Goal: Task Accomplishment & Management: Use online tool/utility

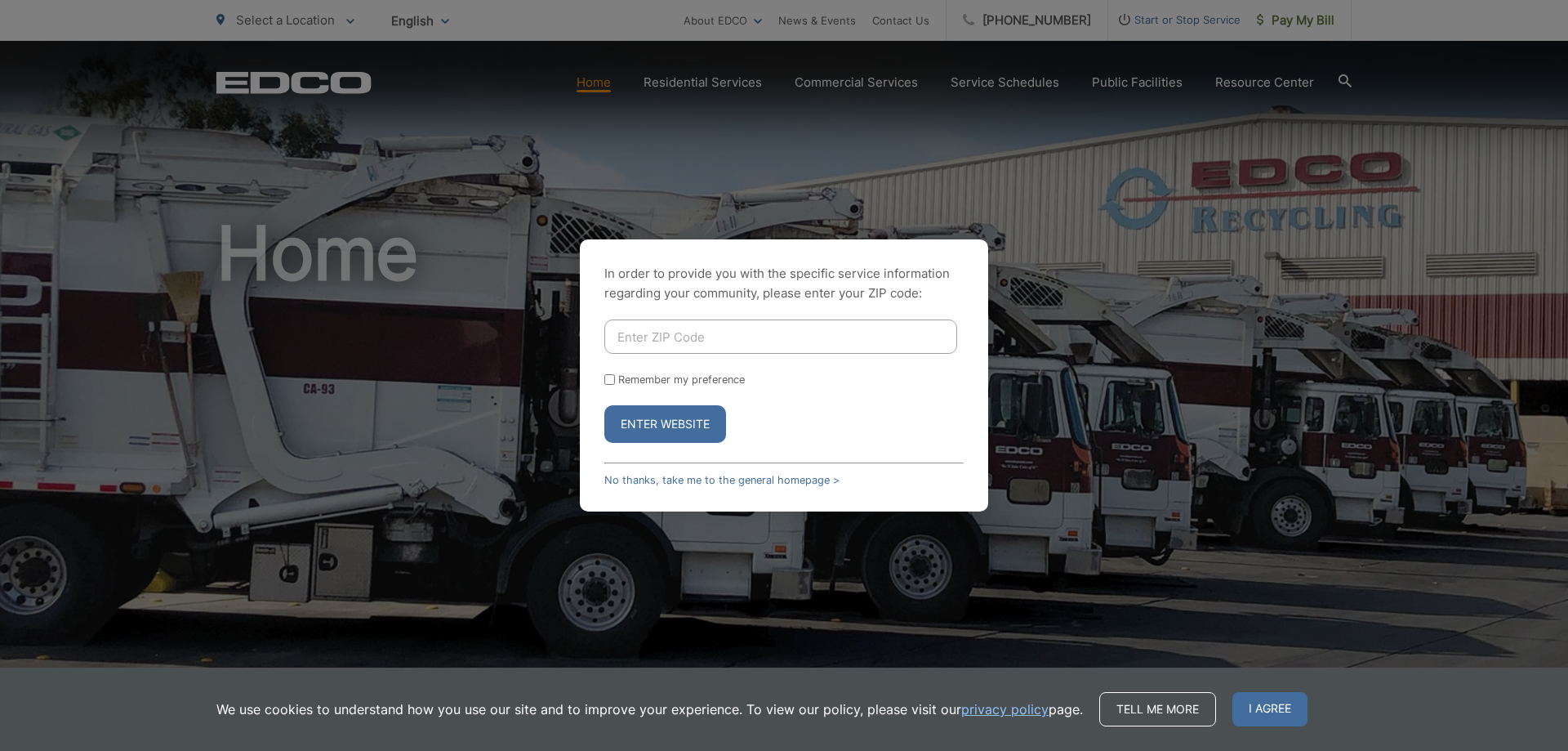
click at [658, 339] on input "Enter ZIP Code" at bounding box center [780, 337] width 353 height 34
click at [793, 336] on input "Enter ZIP Code" at bounding box center [780, 337] width 353 height 34
type input "92064"
click at [604, 405] on button "Enter Website" at bounding box center [665, 424] width 121 height 38
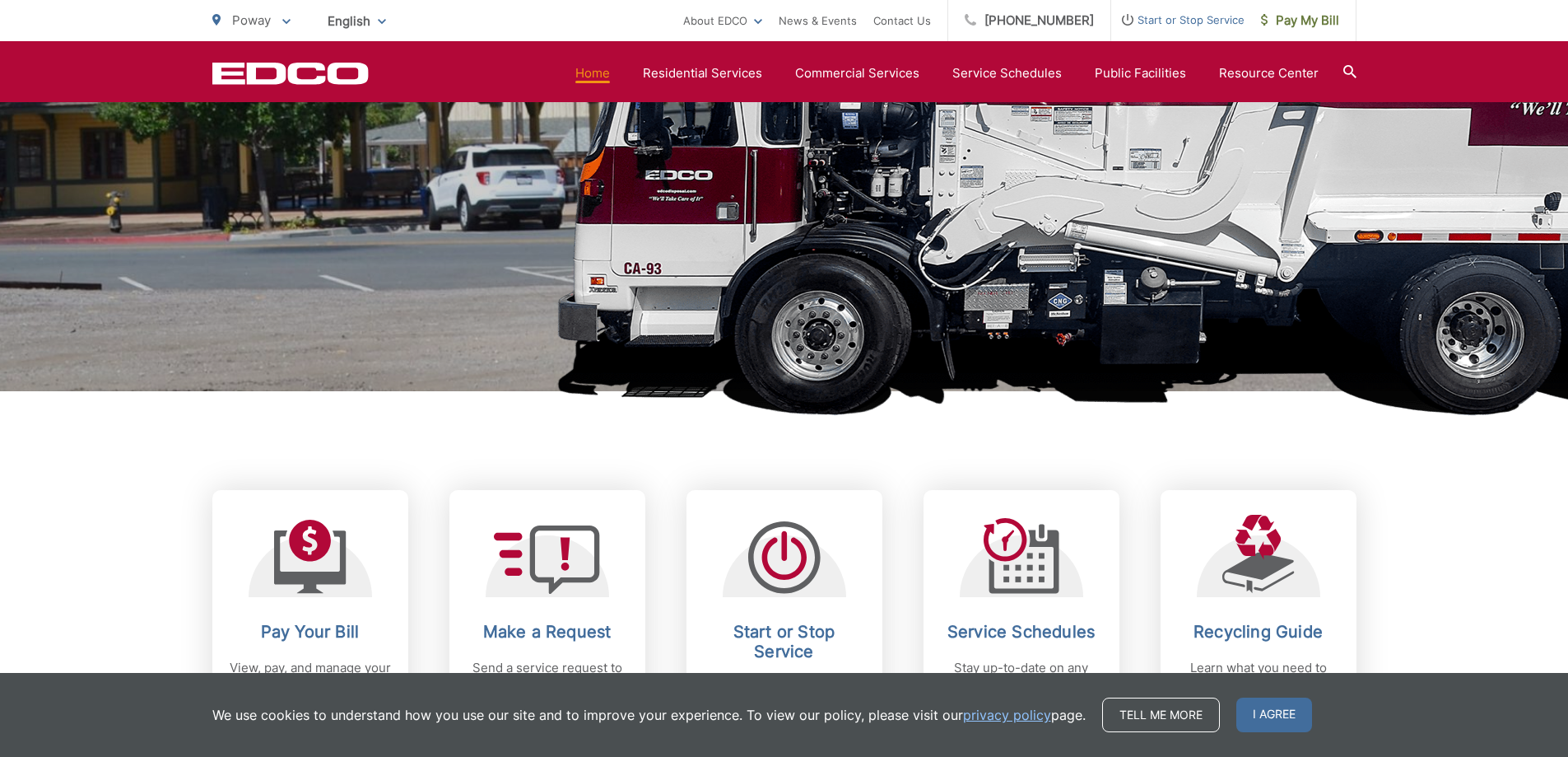
scroll to position [411, 0]
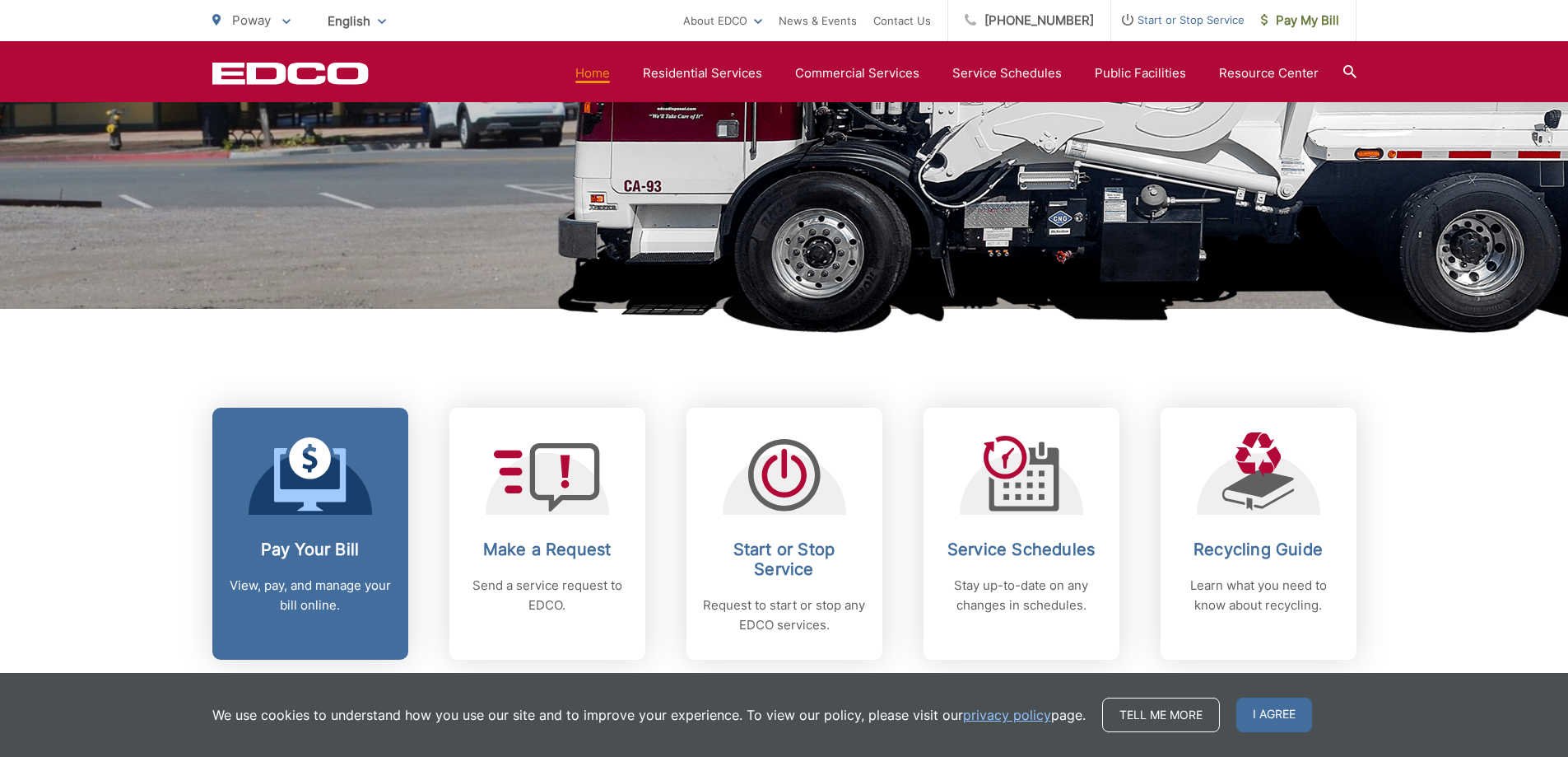
click at [289, 533] on link "Pay Your Bill View, pay, and manage your bill online." at bounding box center [310, 534] width 196 height 252
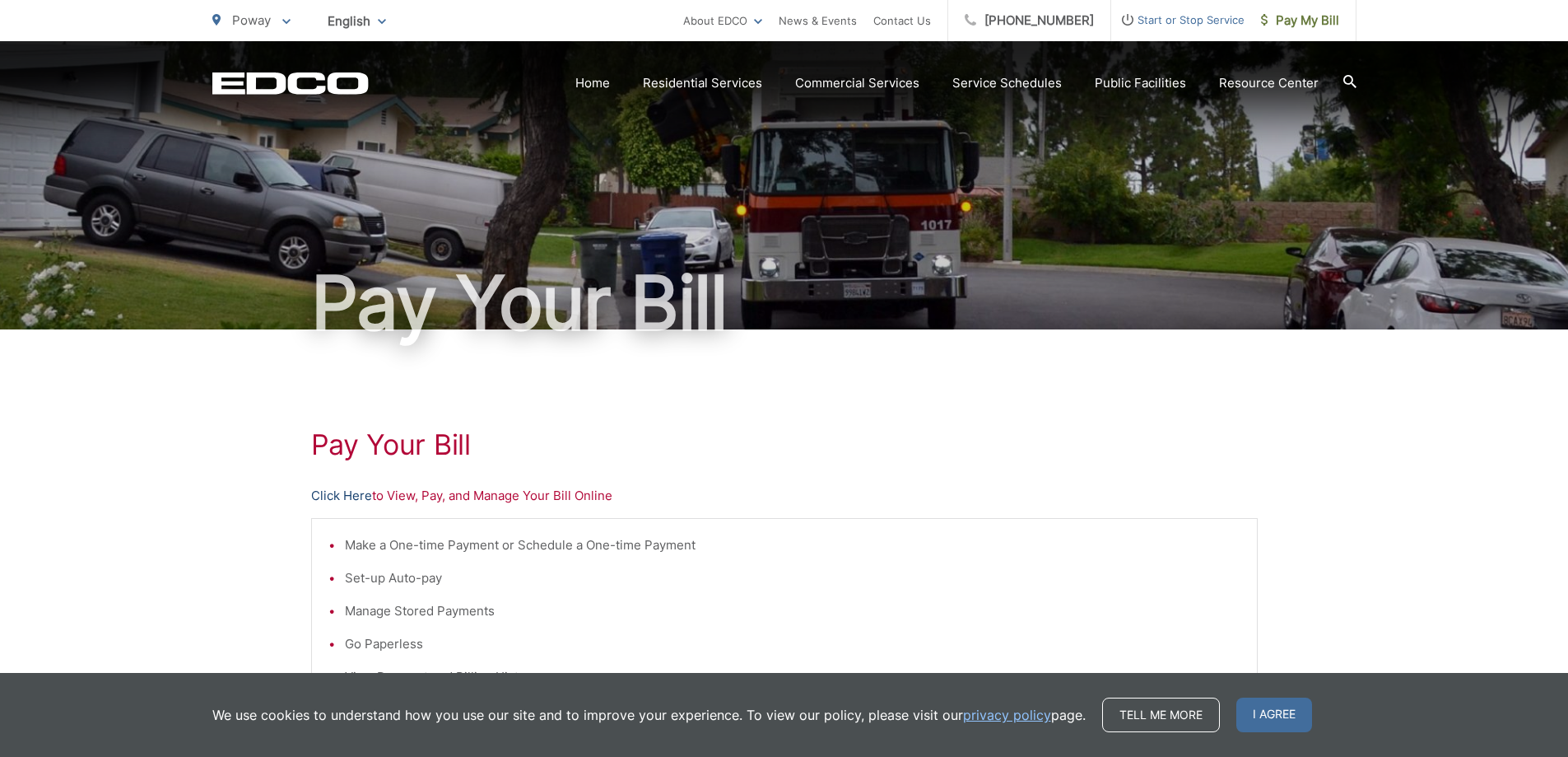
click at [336, 499] on link "Click Here" at bounding box center [342, 496] width 61 height 20
